Goal: Task Accomplishment & Management: Manage account settings

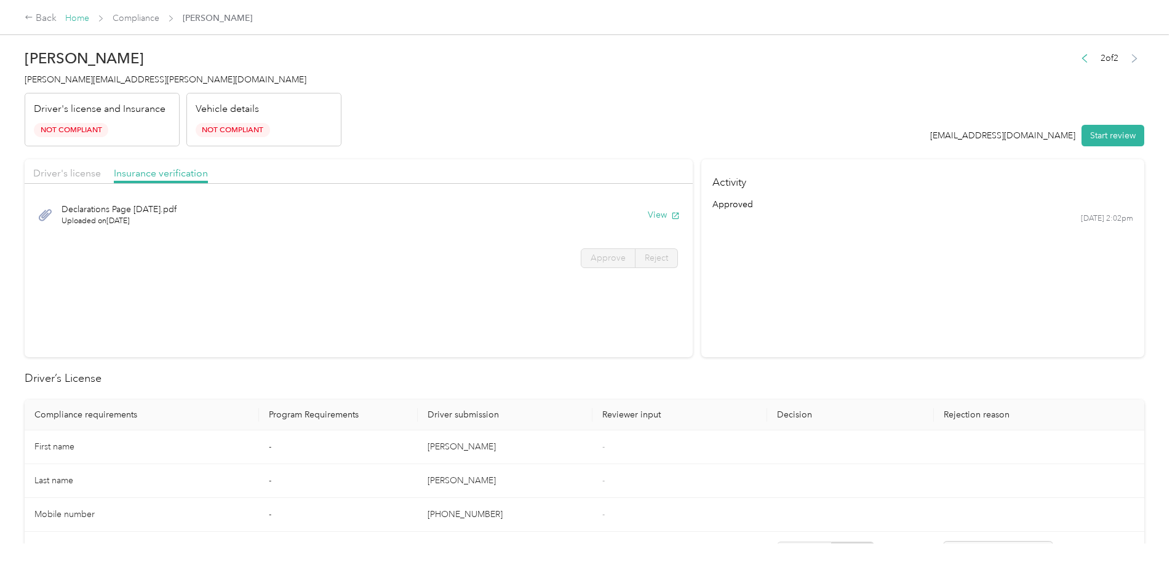
click at [89, 15] on link "Home" at bounding box center [77, 18] width 24 height 10
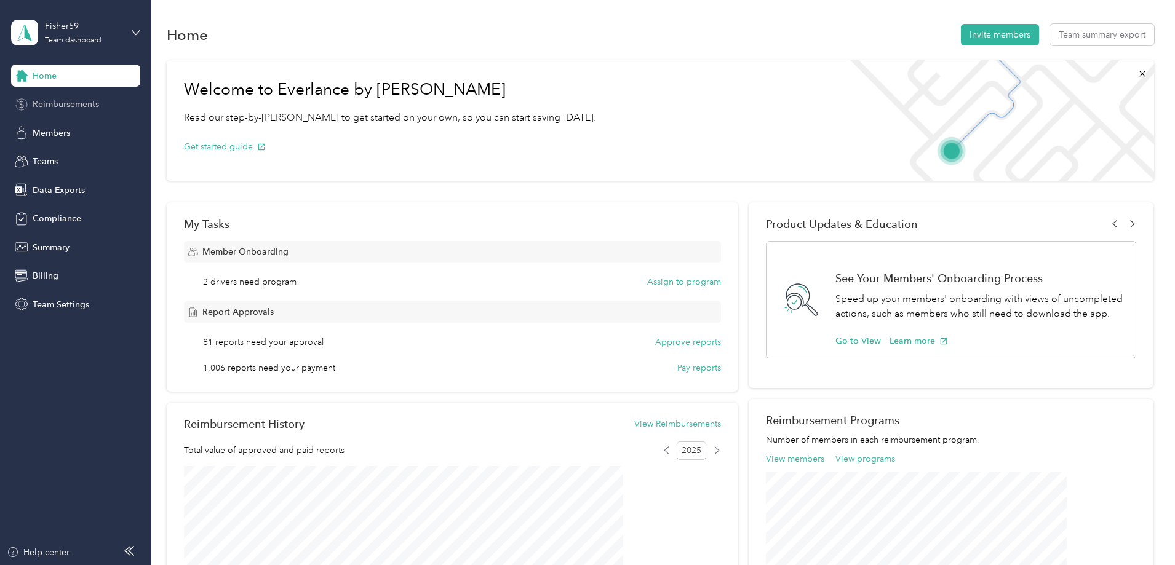
click at [63, 101] on span "Reimbursements" at bounding box center [66, 104] width 66 height 13
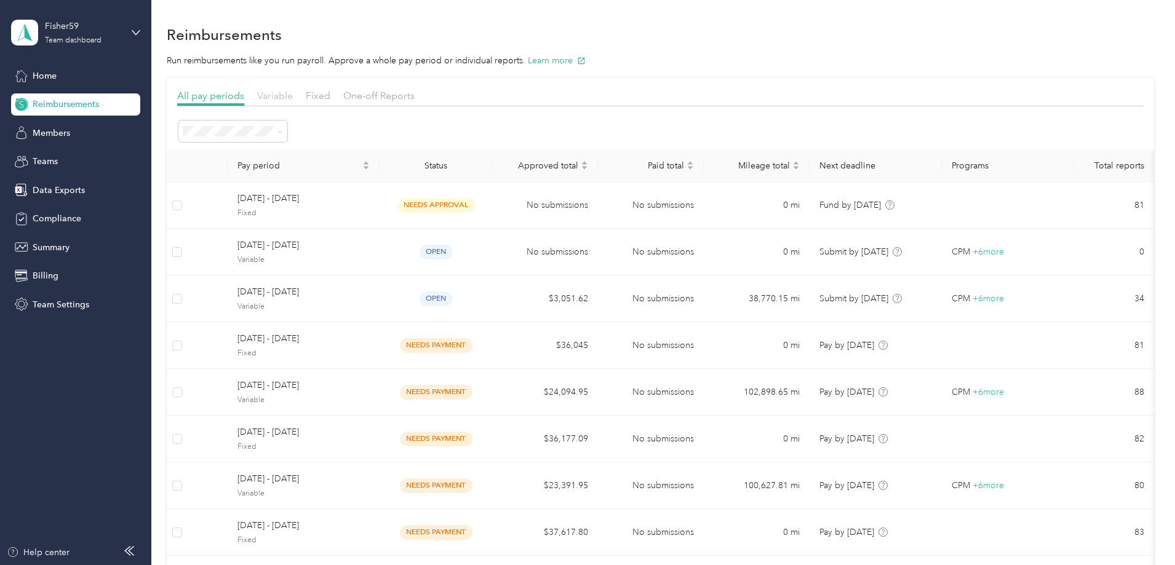
click at [293, 94] on span "Variable" at bounding box center [275, 96] width 36 height 12
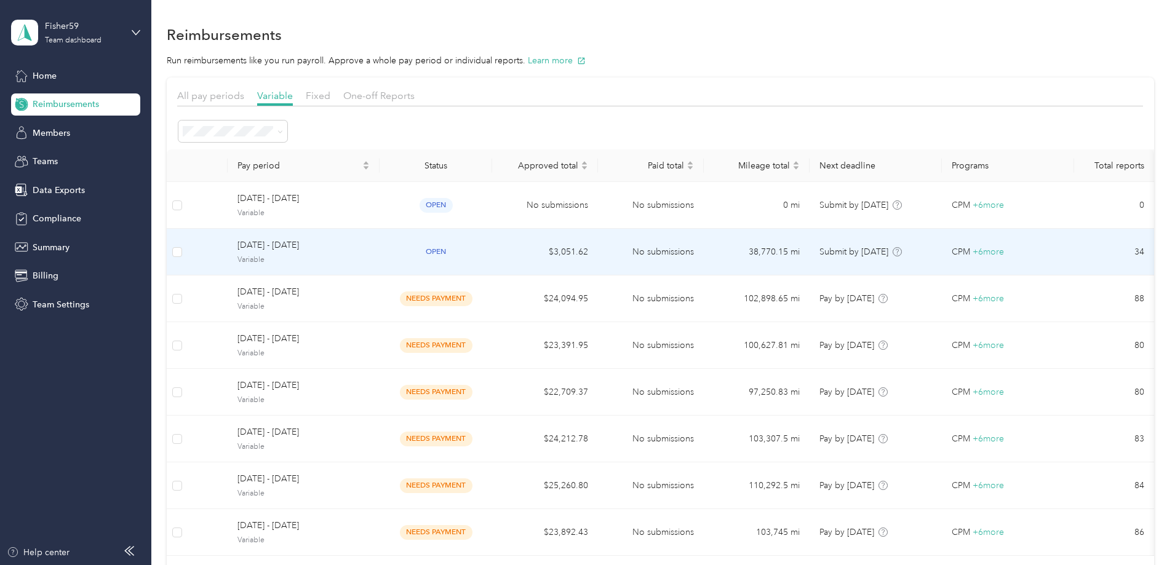
click at [655, 252] on td "No submissions" at bounding box center [651, 252] width 106 height 47
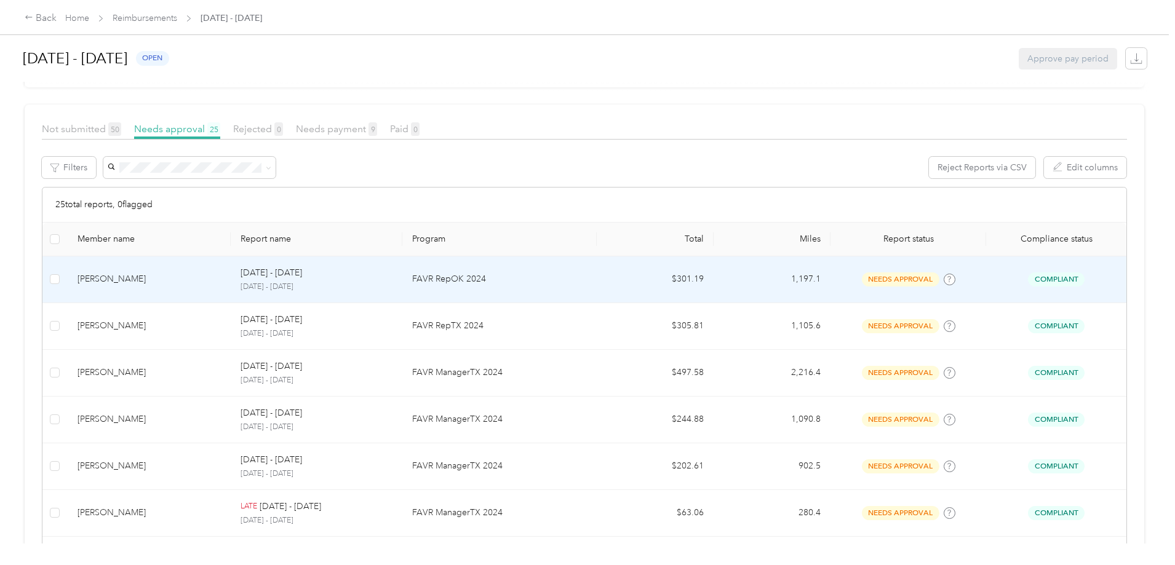
scroll to position [123, 0]
click at [557, 280] on p "FAVR RepOK 2024" at bounding box center [499, 278] width 175 height 14
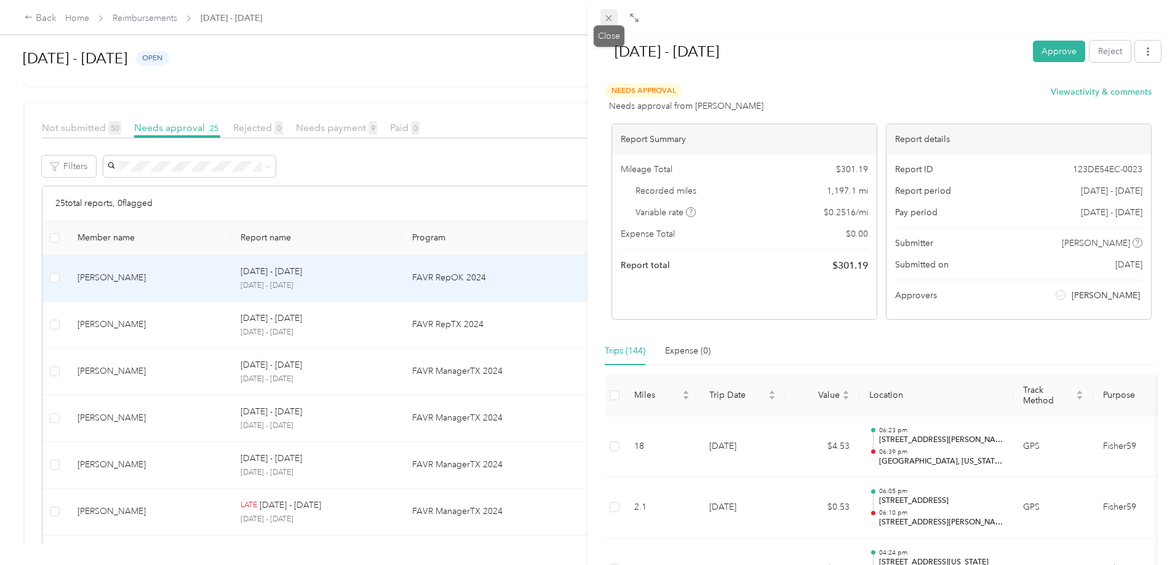
click at [608, 17] on icon at bounding box center [608, 18] width 10 height 10
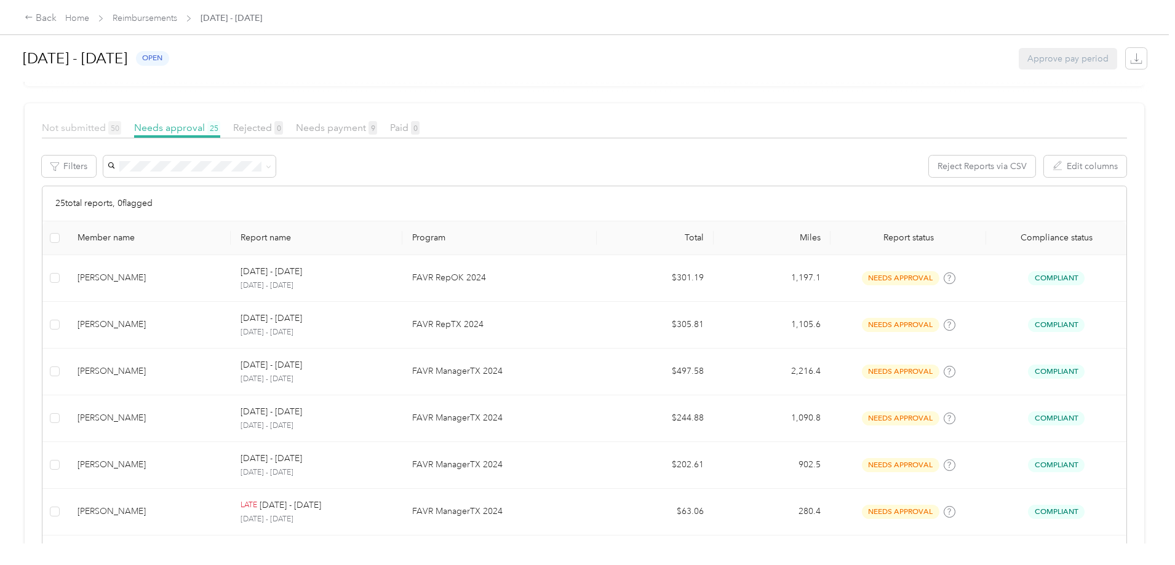
click at [121, 127] on span "Not submitted 50" at bounding box center [81, 128] width 79 height 12
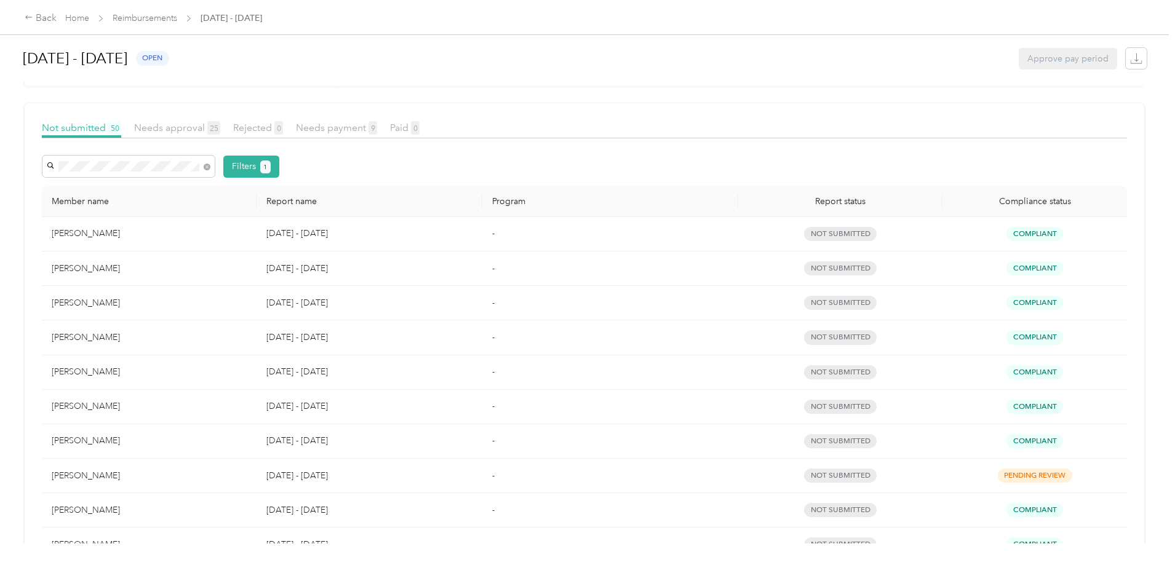
click at [237, 189] on div "[PERSON_NAME]" at bounding box center [226, 189] width 155 height 13
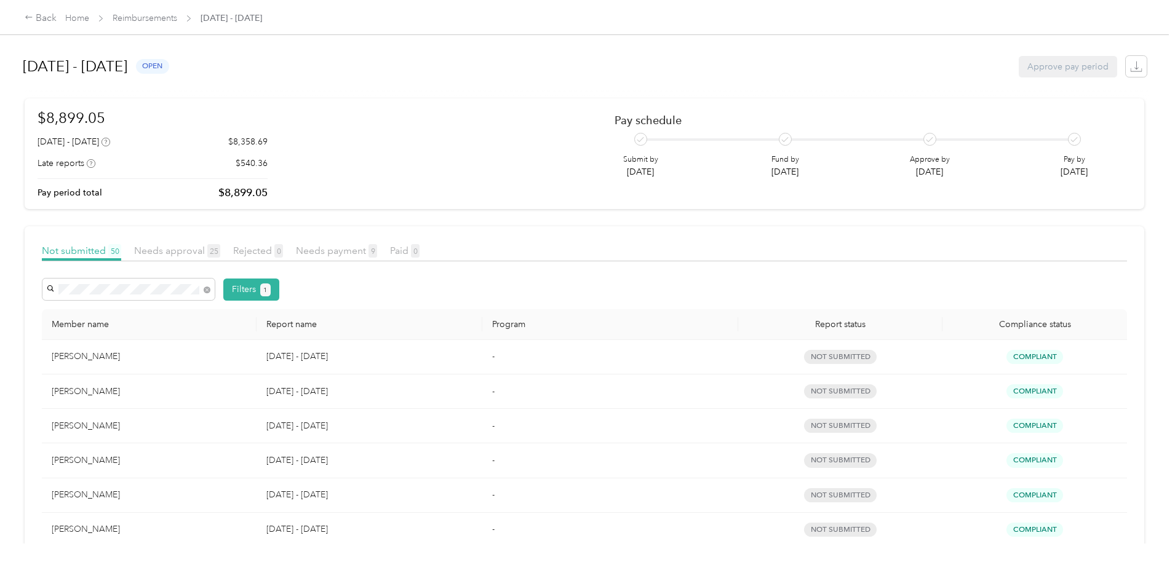
click at [82, 318] on div "Back Home Reimbursements [DATE] - [DATE] [DATE] - [DATE] open Approve pay perio…" at bounding box center [584, 282] width 1169 height 565
click at [512, 362] on td "-" at bounding box center [610, 357] width 256 height 34
click at [220, 253] on span "Needs approval 25" at bounding box center [177, 251] width 86 height 12
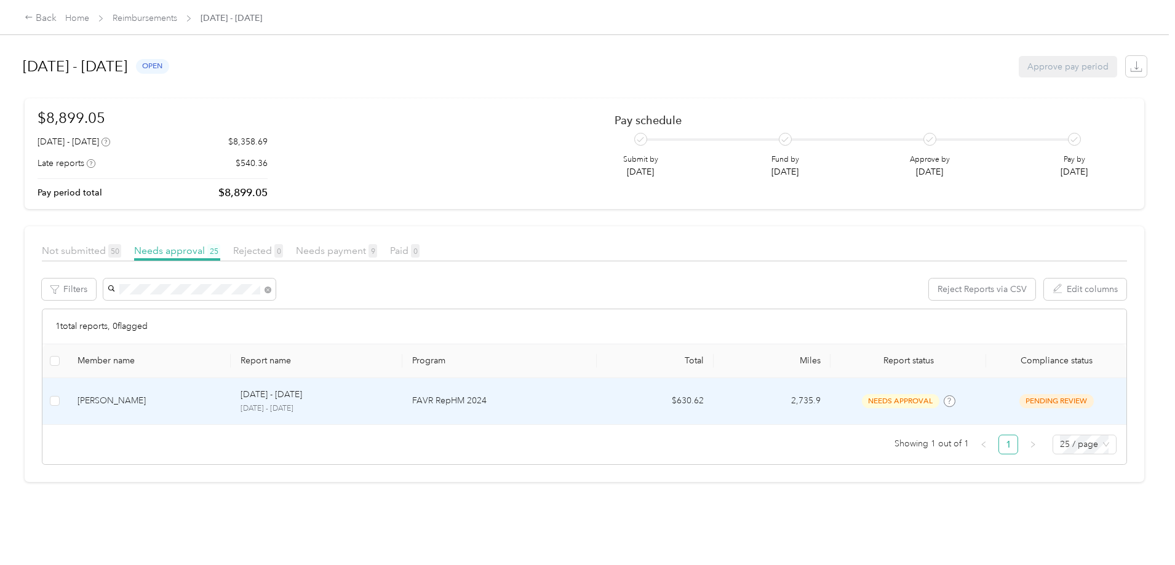
click at [547, 403] on p "FAVR RepHM 2024" at bounding box center [499, 401] width 175 height 14
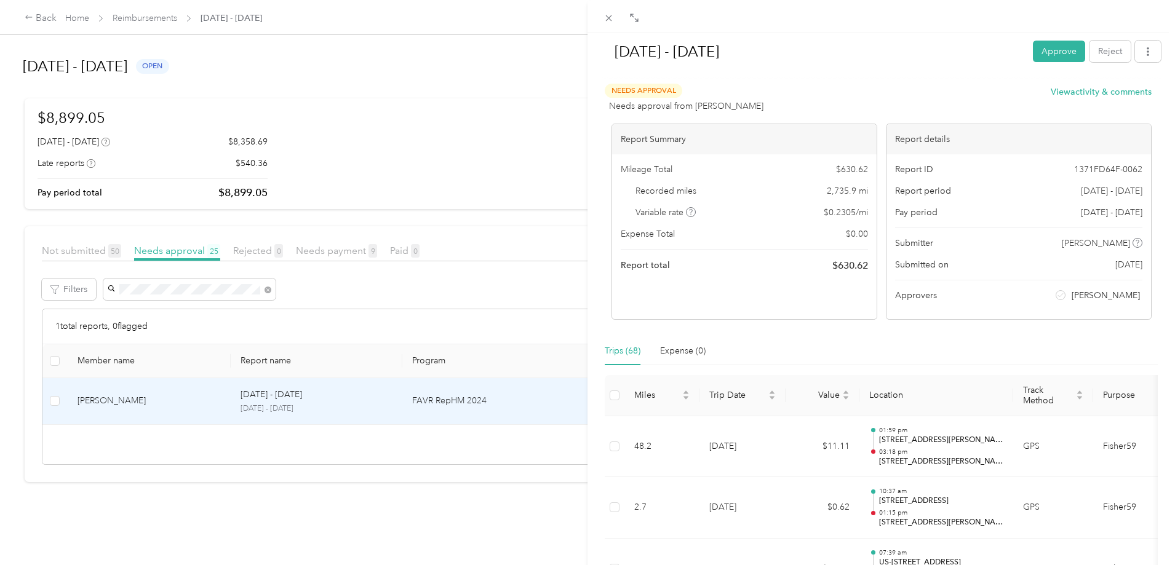
click at [175, 18] on div "[DATE] - [DATE] Approve Reject Needs Approval Needs approval from [PERSON_NAME]…" at bounding box center [587, 282] width 1175 height 565
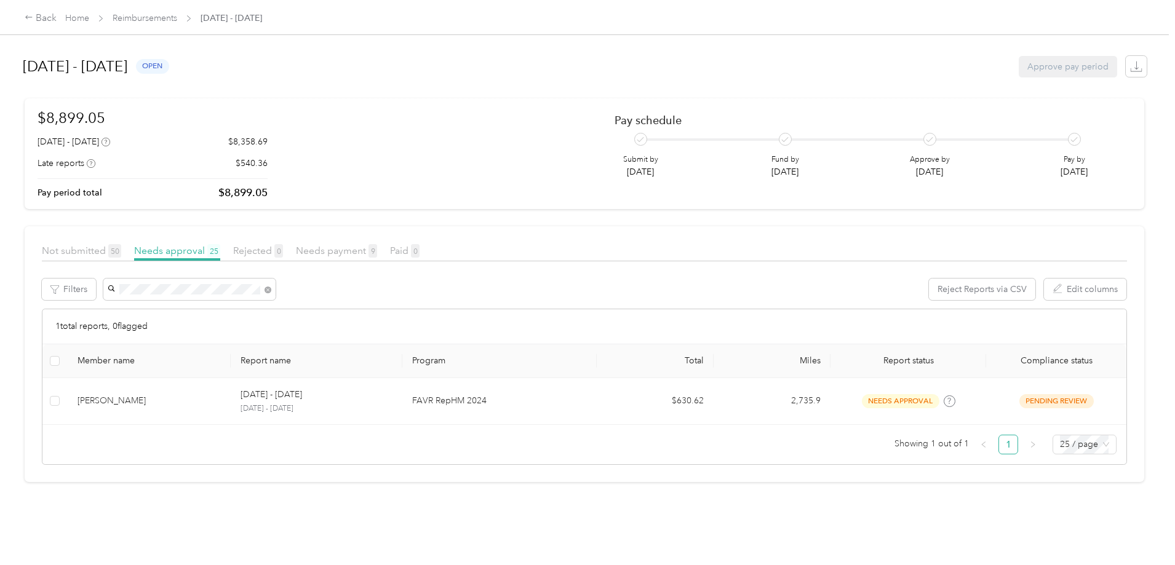
click at [176, 19] on div at bounding box center [587, 282] width 1175 height 565
click at [89, 18] on link "Home" at bounding box center [77, 18] width 24 height 10
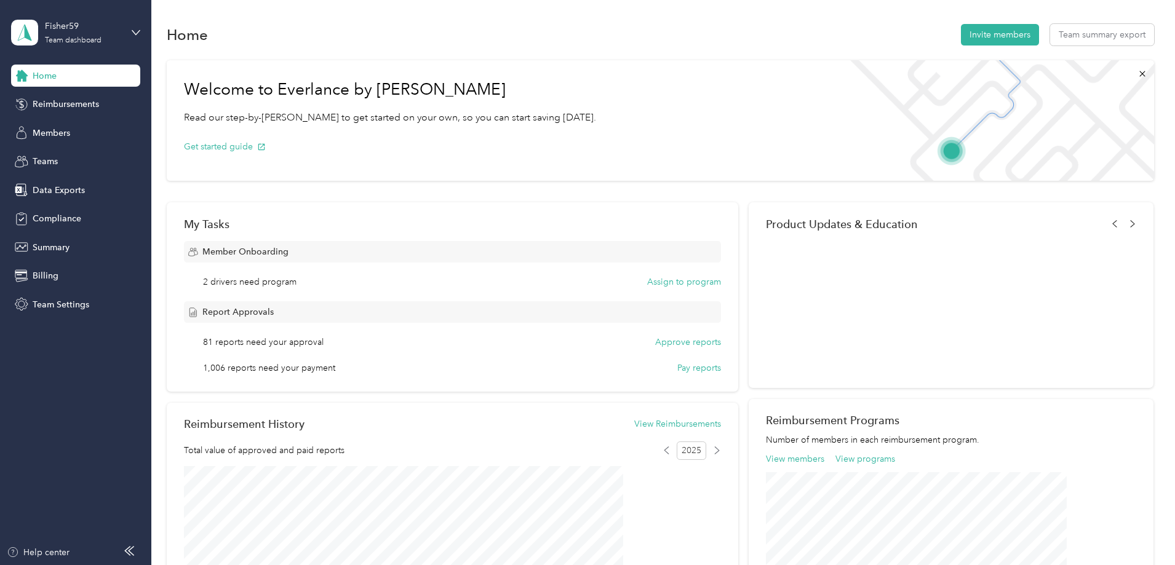
click at [226, 150] on div "Welcome to Everlance by Motus Read our step-by-[PERSON_NAME] to get started on …" at bounding box center [660, 491] width 987 height 875
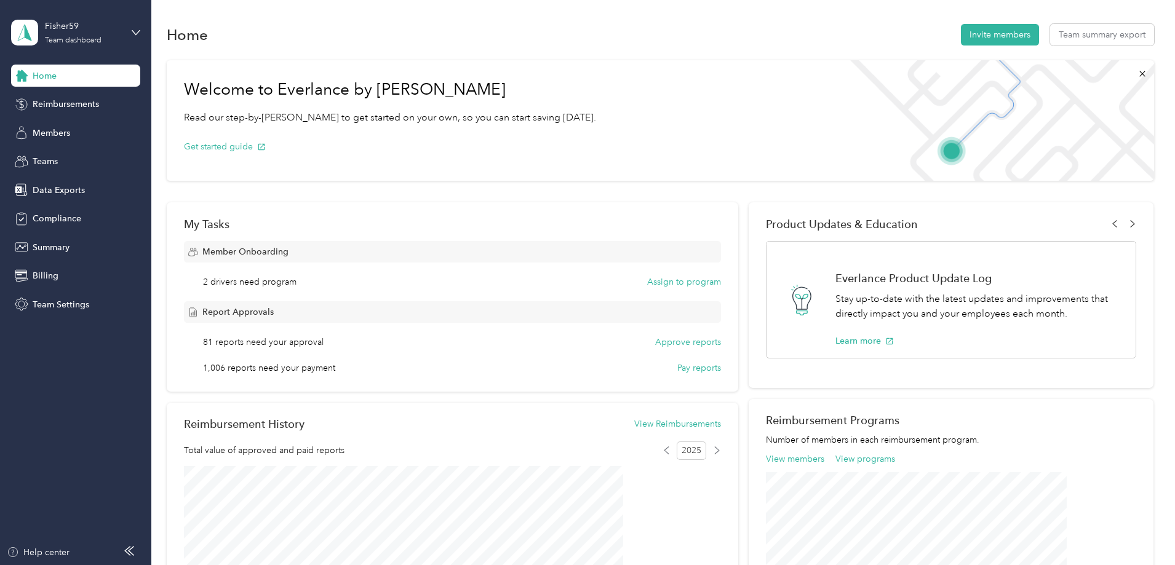
click at [195, 223] on div "Welcome to Everlance by Motus Read our step-by-[PERSON_NAME] to get started on …" at bounding box center [660, 491] width 987 height 875
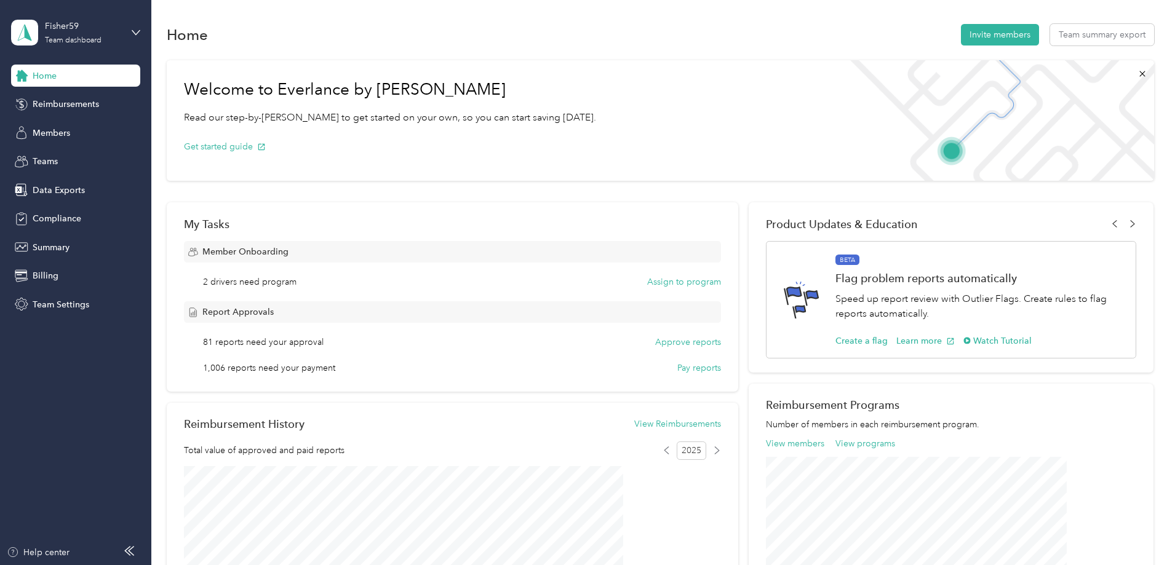
click at [220, 188] on div "Welcome to Everlance by Motus Read our step-by-[PERSON_NAME] to get started on …" at bounding box center [660, 491] width 987 height 875
